Goal: Task Accomplishment & Management: Manage account settings

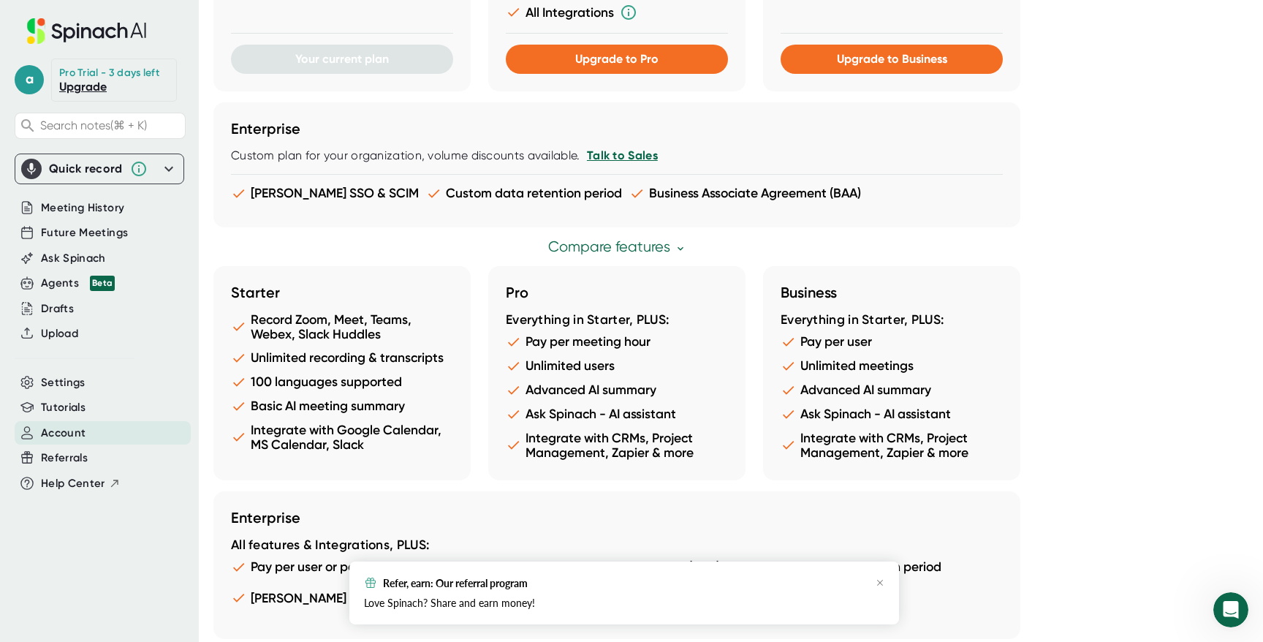
scroll to position [725, 0]
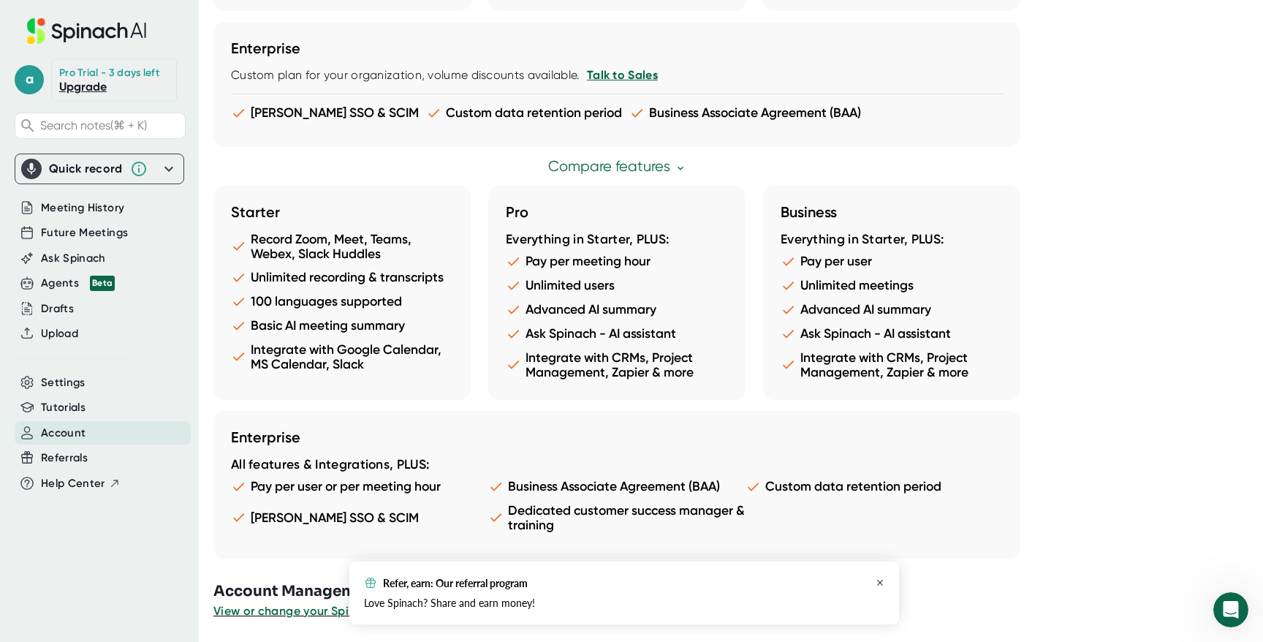
click at [878, 584] on icon "button" at bounding box center [880, 582] width 9 height 9
click at [387, 605] on span "View or change your Spinach account" at bounding box center [320, 611] width 215 height 14
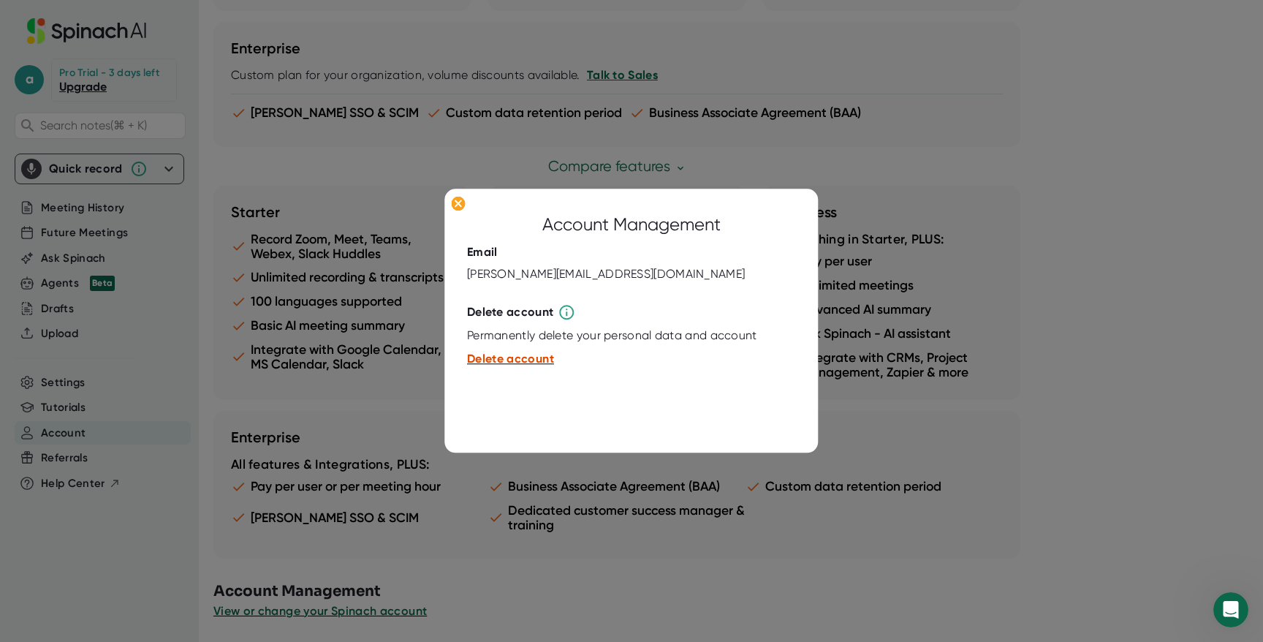
click at [504, 361] on span "Delete account" at bounding box center [510, 359] width 87 height 14
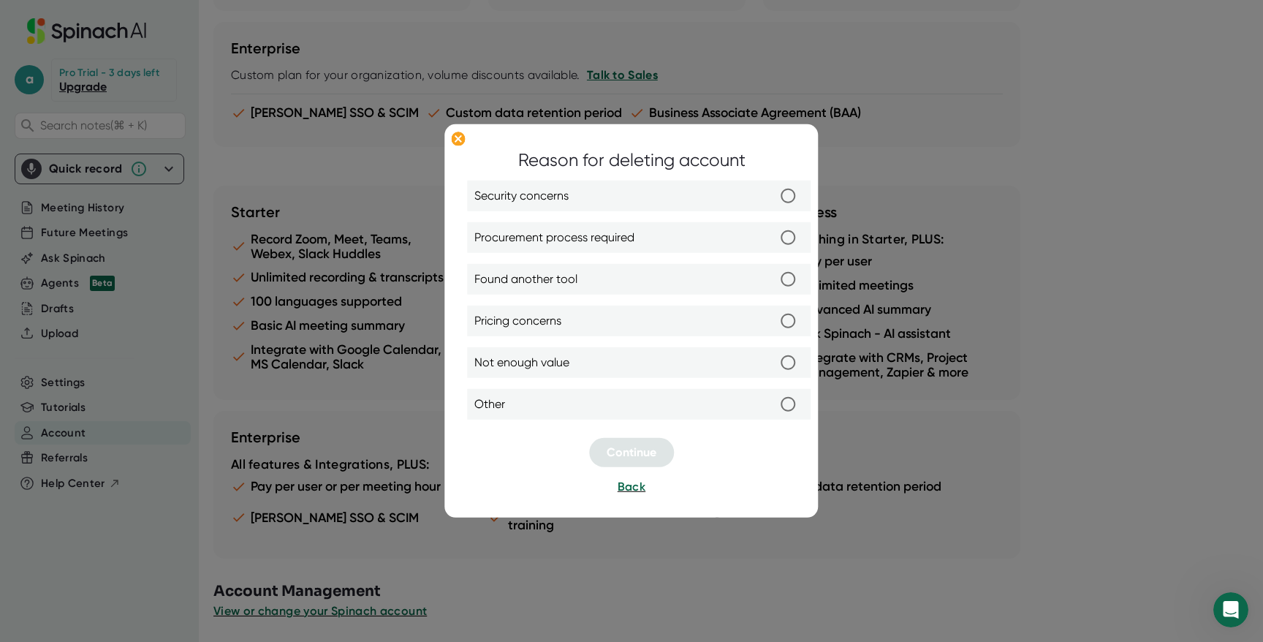
click at [794, 358] on input "Not enough value" at bounding box center [788, 362] width 31 height 31
radio input "true"
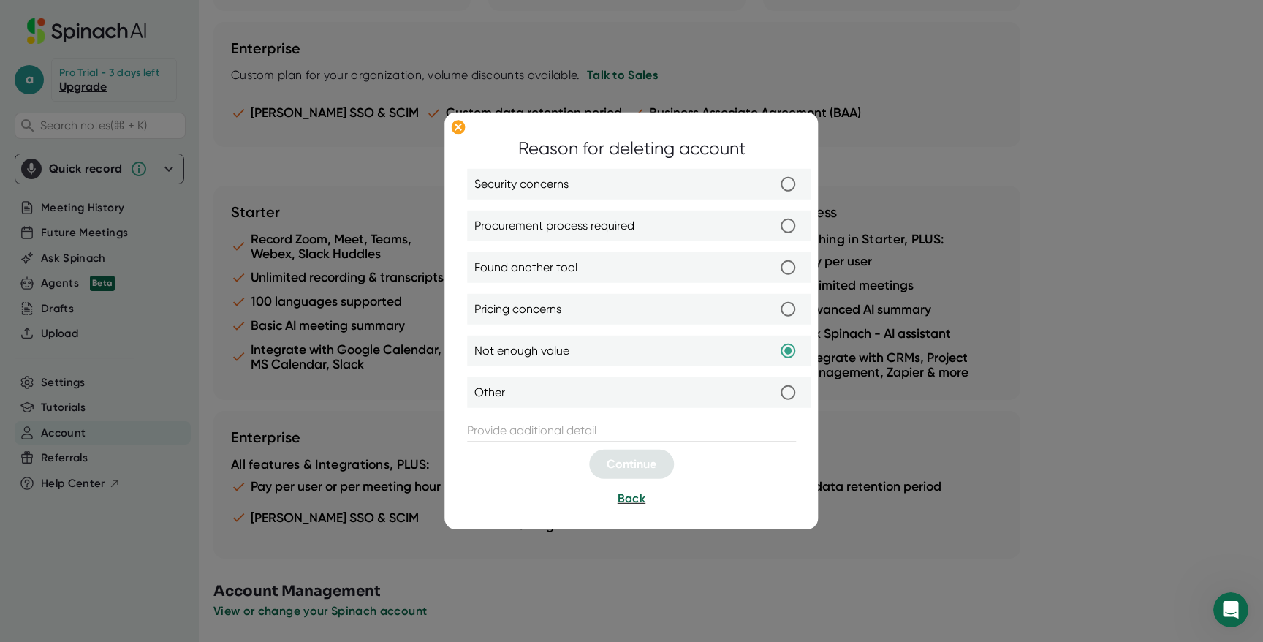
click at [539, 421] on input "text" at bounding box center [631, 430] width 329 height 23
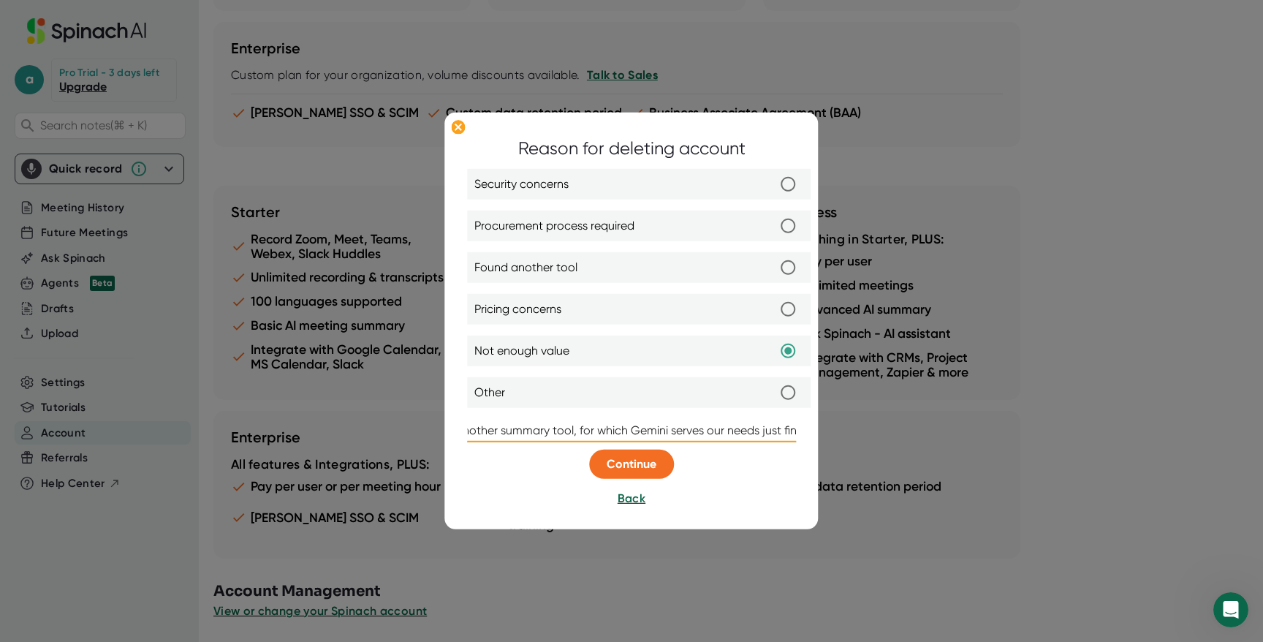
scroll to position [0, 827]
type input "I thought this extension would help us with the actual nuts and bolts of standu…"
click at [624, 465] on span "Continue" at bounding box center [632, 464] width 50 height 14
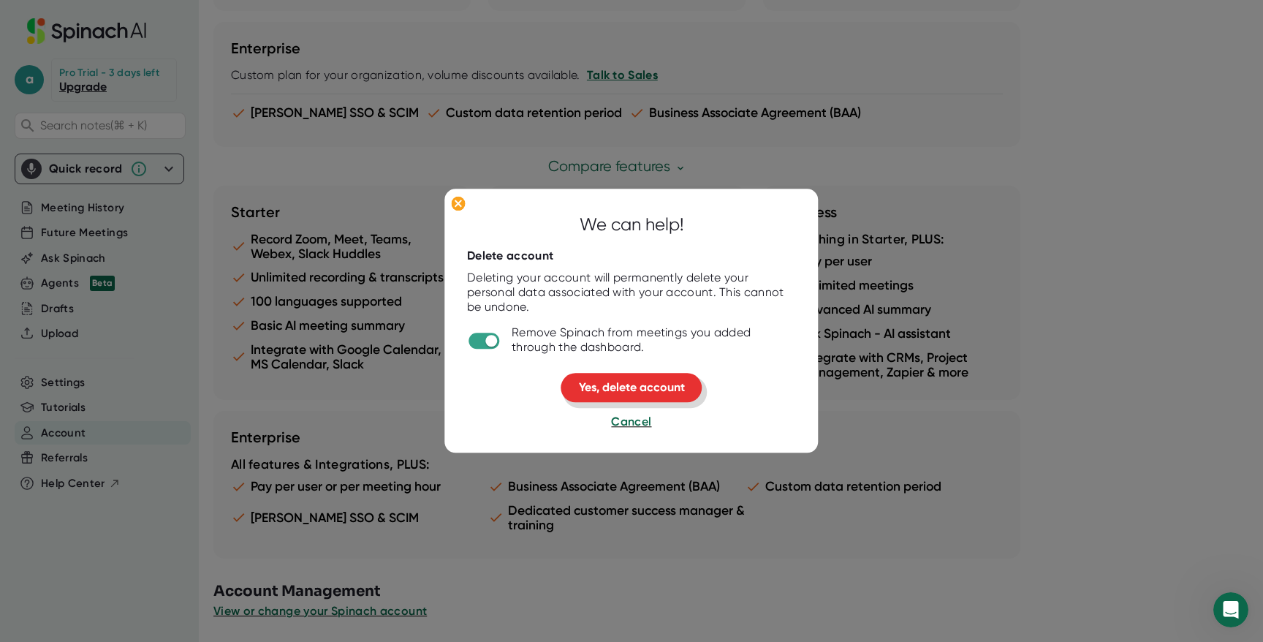
click at [636, 392] on span "Yes, delete account" at bounding box center [632, 387] width 106 height 14
